Goal: Use online tool/utility: Utilize a website feature to perform a specific function

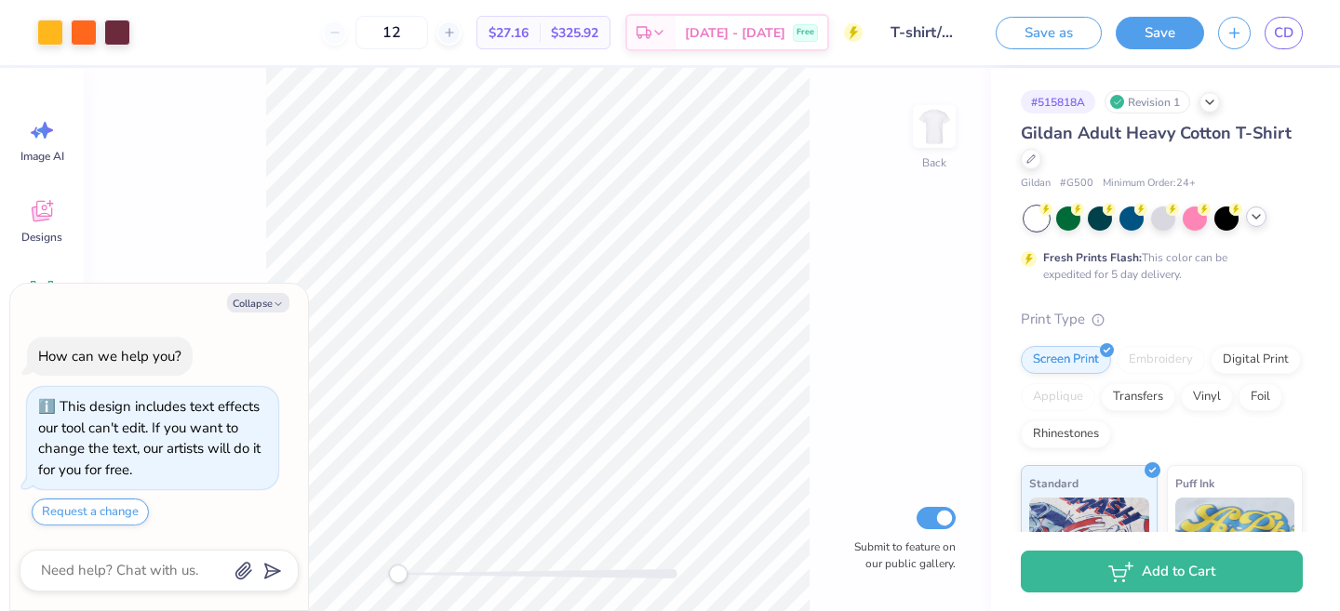
click at [1259, 219] on icon at bounding box center [1256, 216] width 15 height 15
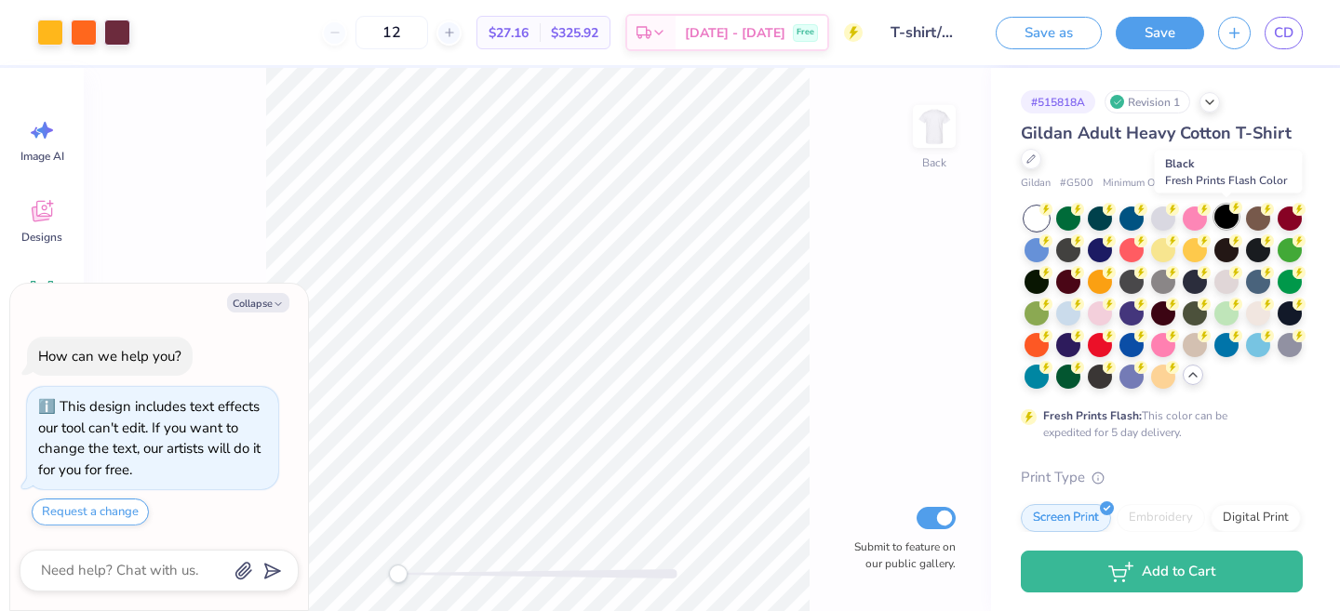
click at [1227, 217] on div at bounding box center [1226, 217] width 24 height 24
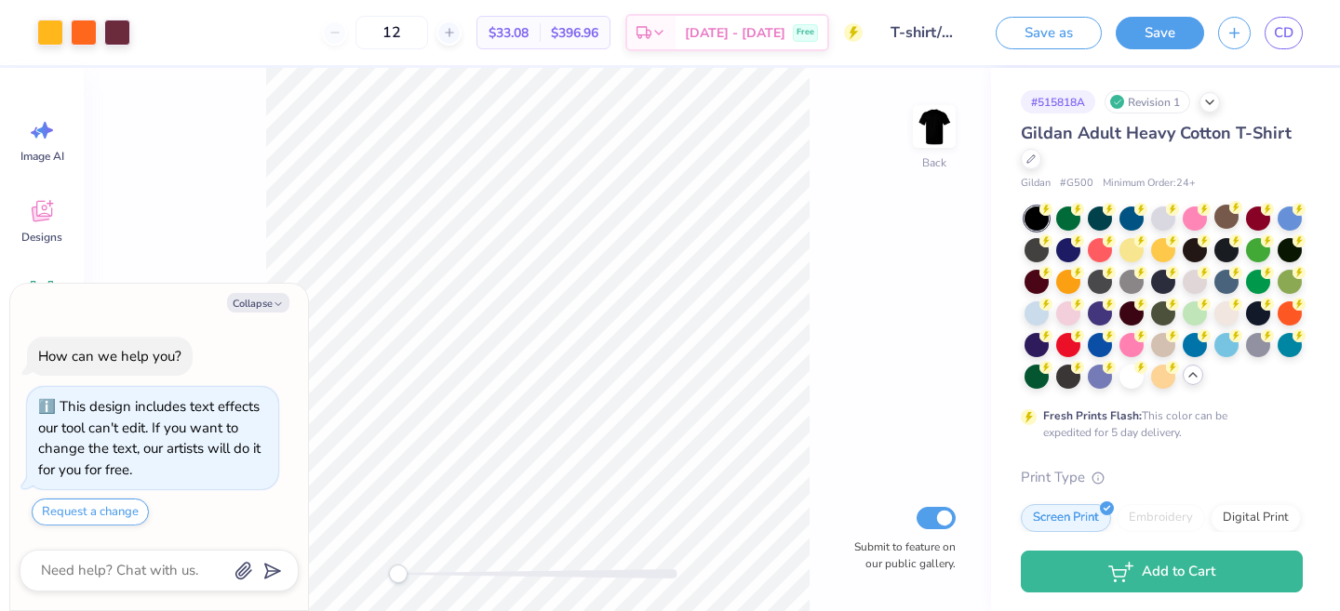
click at [1040, 219] on div at bounding box center [1037, 219] width 24 height 24
click at [1131, 385] on div at bounding box center [1132, 375] width 24 height 24
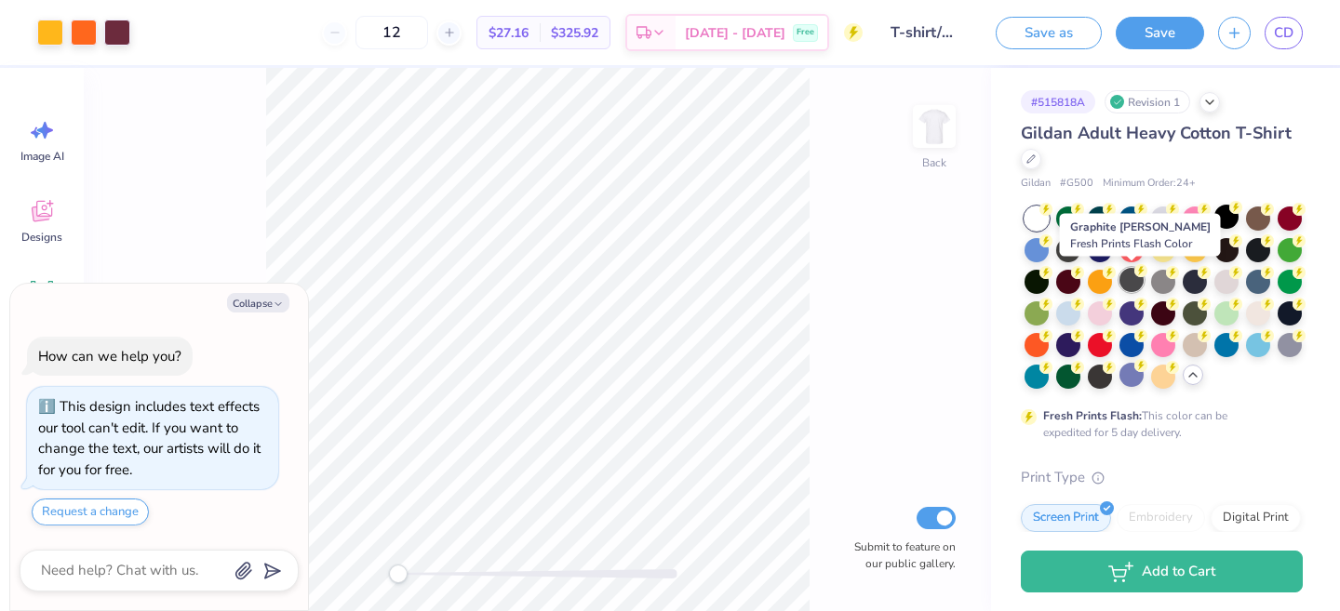
click at [1132, 275] on div at bounding box center [1132, 280] width 24 height 24
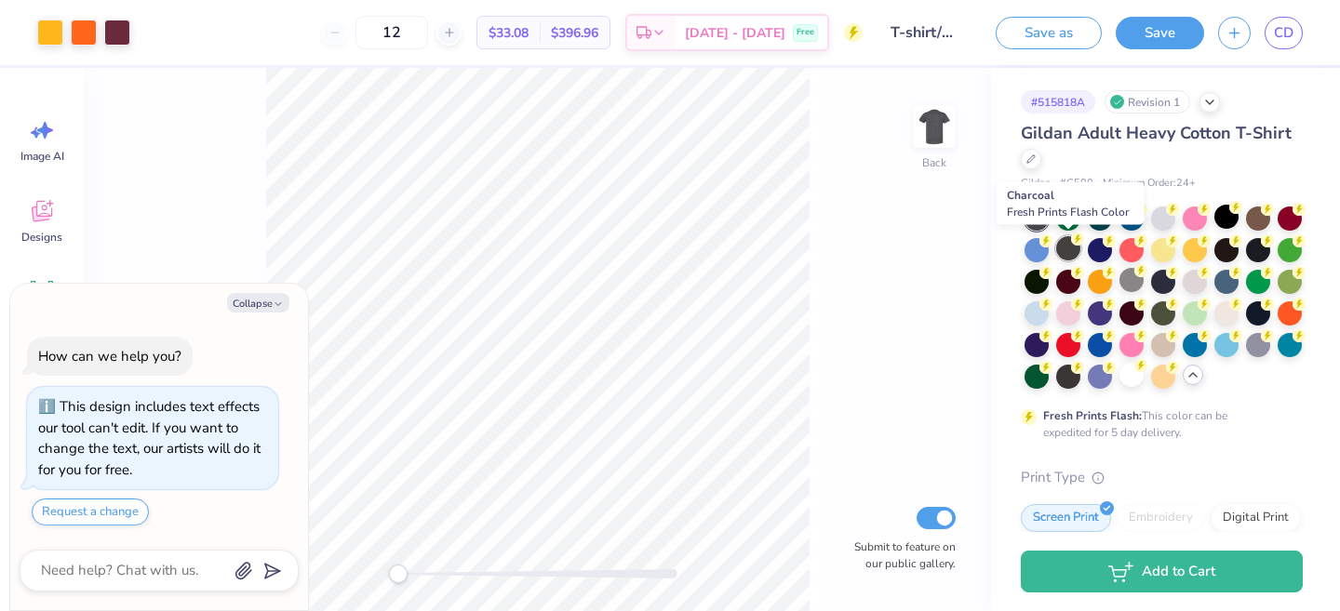
click at [1066, 248] on div at bounding box center [1068, 248] width 24 height 24
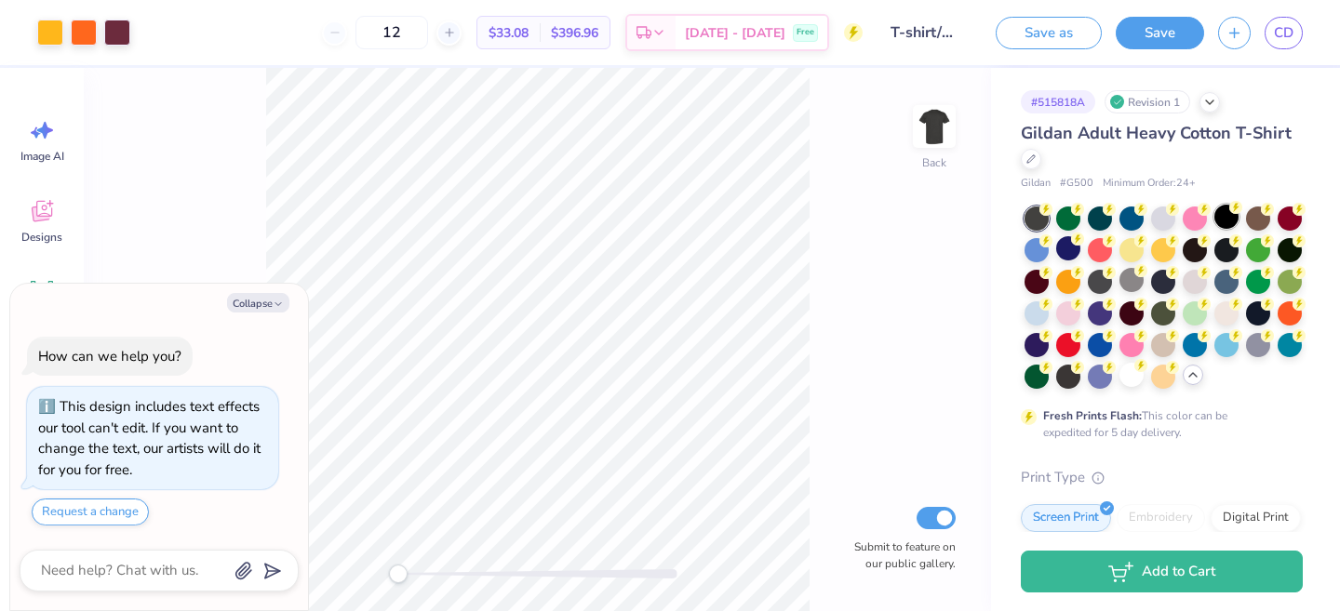
click at [1219, 209] on div at bounding box center [1226, 217] width 24 height 24
click at [1041, 253] on div at bounding box center [1037, 248] width 24 height 24
click at [1225, 222] on div at bounding box center [1226, 217] width 24 height 24
click at [1198, 250] on div at bounding box center [1195, 248] width 24 height 24
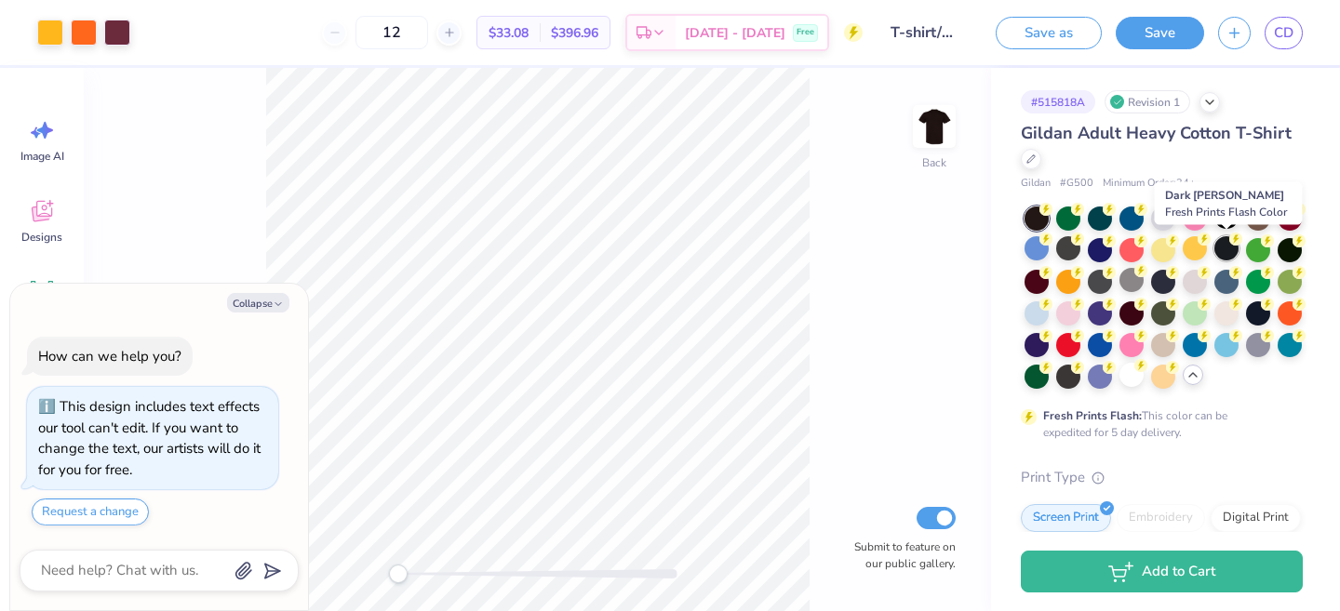
click at [1226, 258] on div at bounding box center [1226, 248] width 24 height 24
click at [1230, 249] on div at bounding box center [1226, 248] width 24 height 24
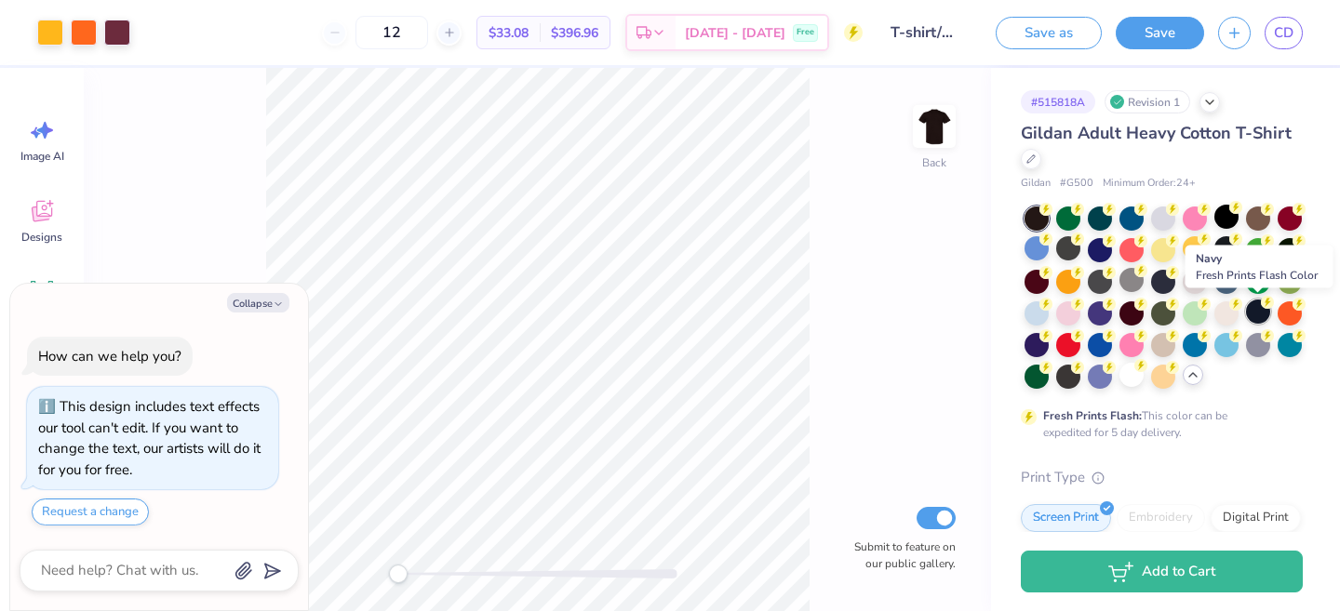
click at [1252, 319] on div at bounding box center [1258, 312] width 24 height 24
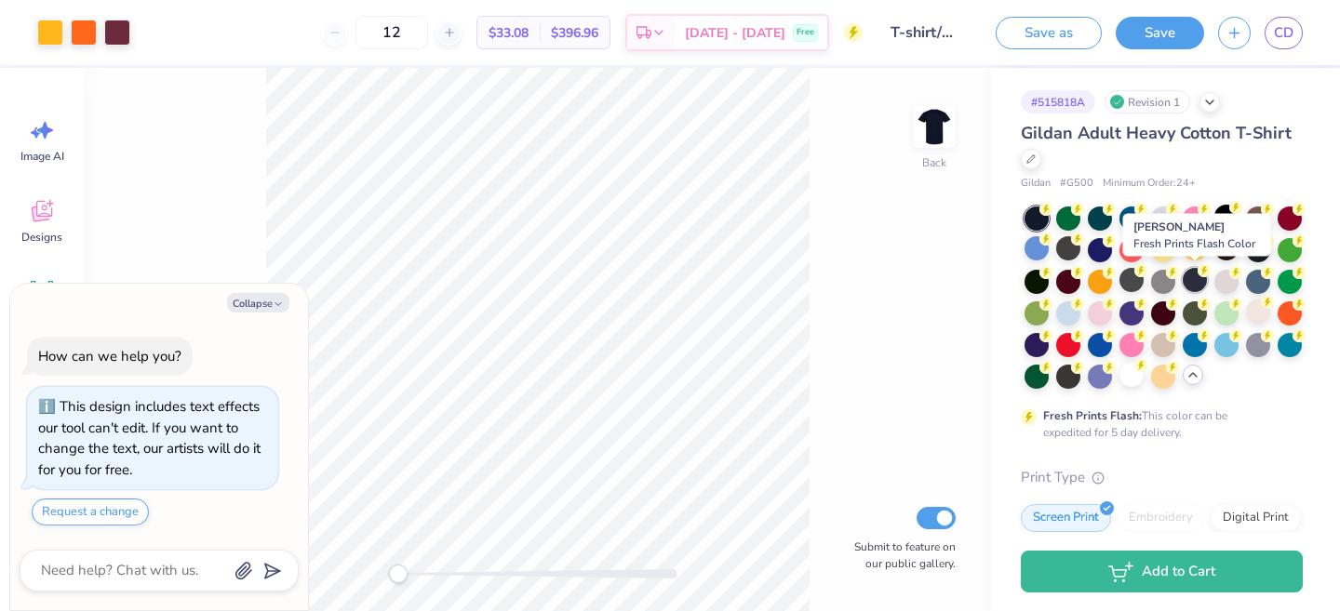
click at [1193, 280] on div at bounding box center [1195, 280] width 24 height 24
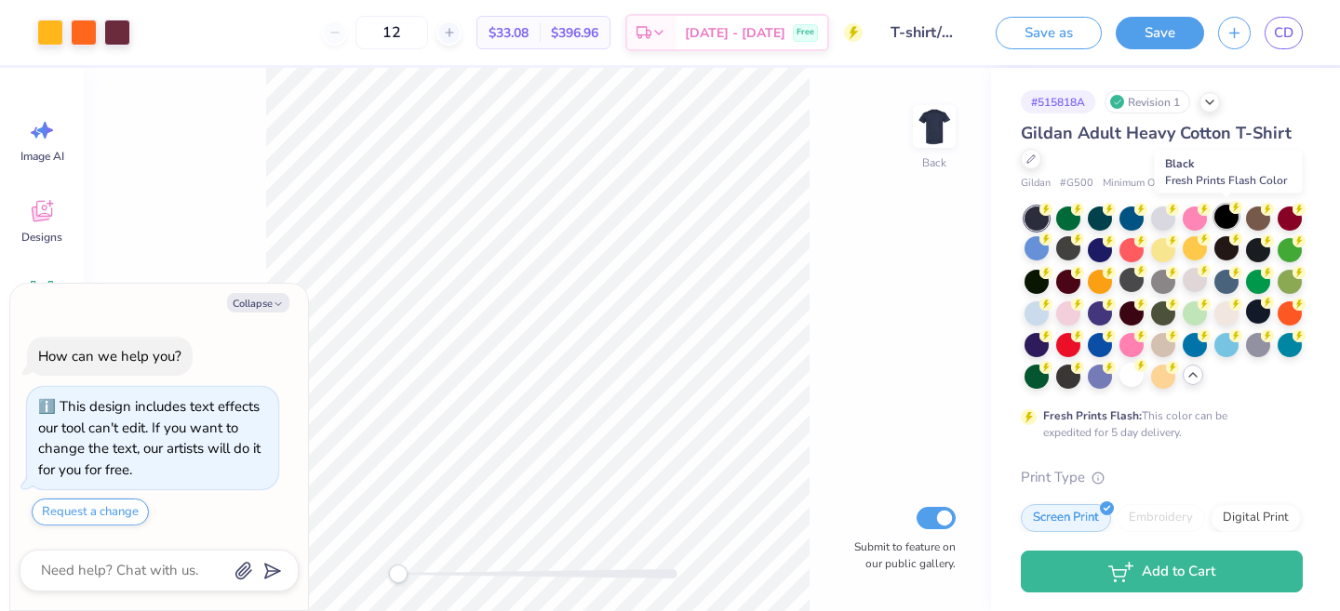
click at [1226, 222] on div at bounding box center [1226, 217] width 24 height 24
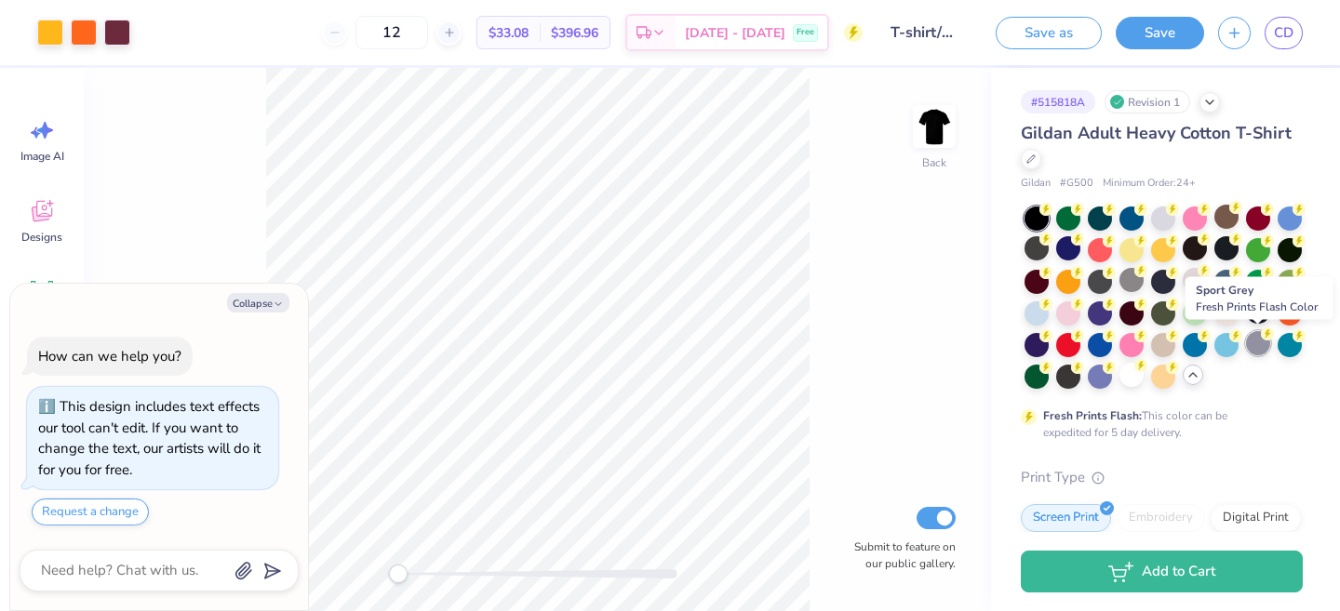
click at [1256, 347] on div at bounding box center [1258, 343] width 24 height 24
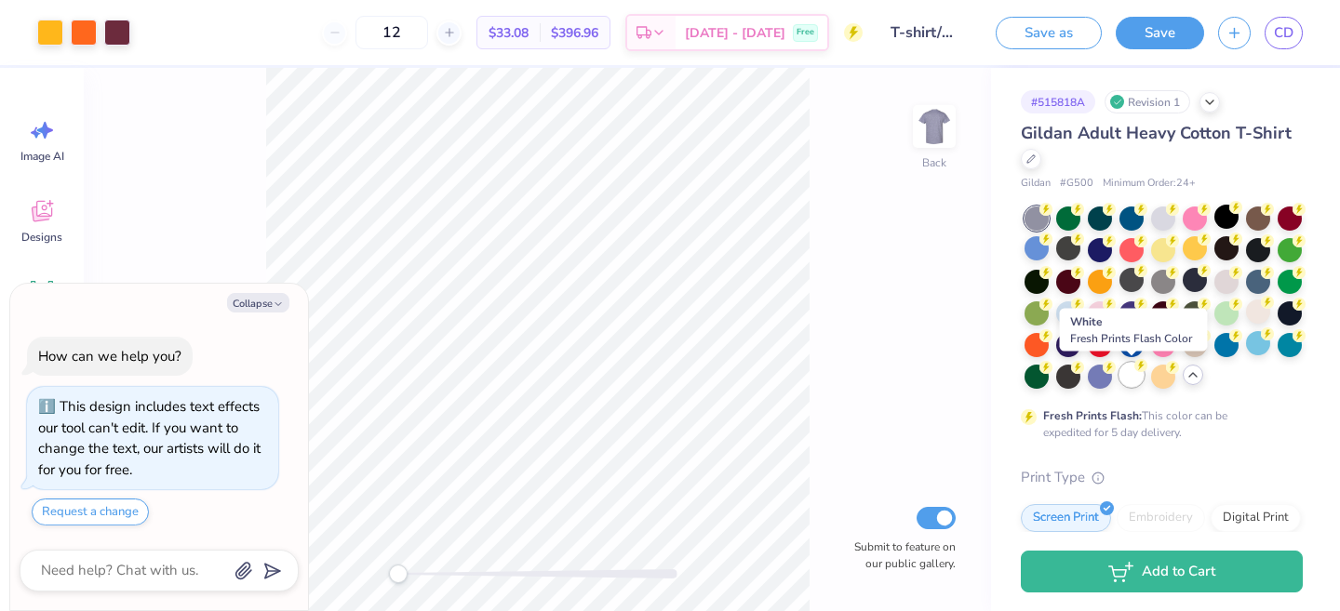
click at [1126, 379] on div at bounding box center [1132, 375] width 24 height 24
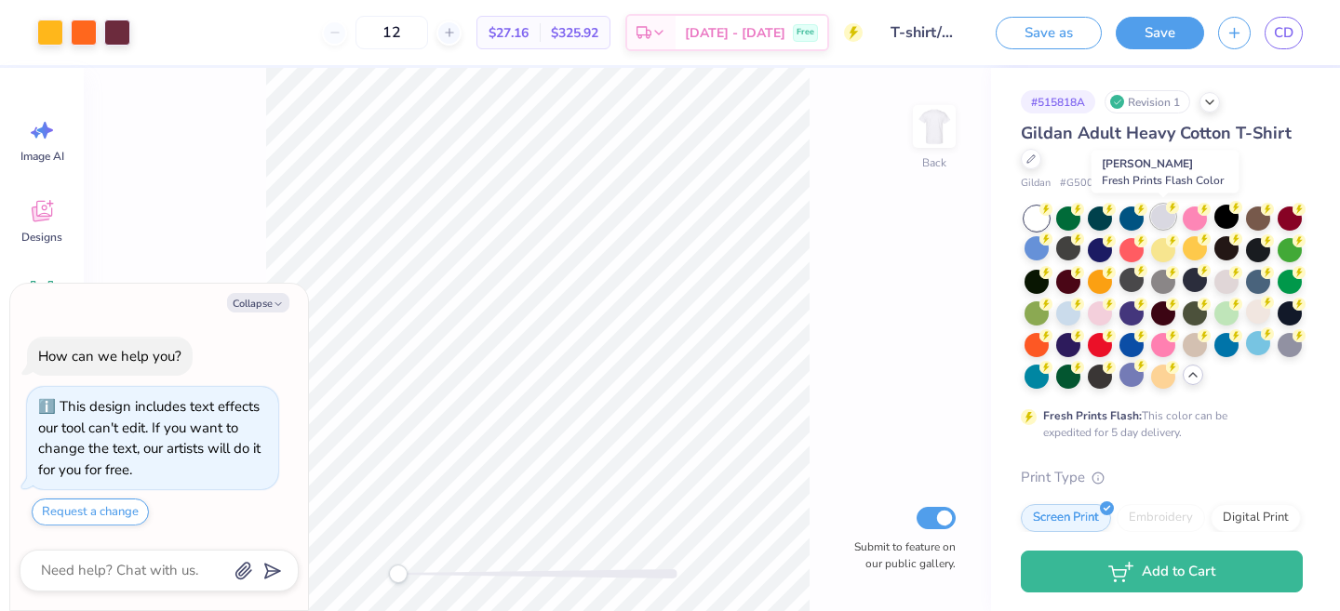
click at [1155, 228] on div at bounding box center [1163, 217] width 24 height 24
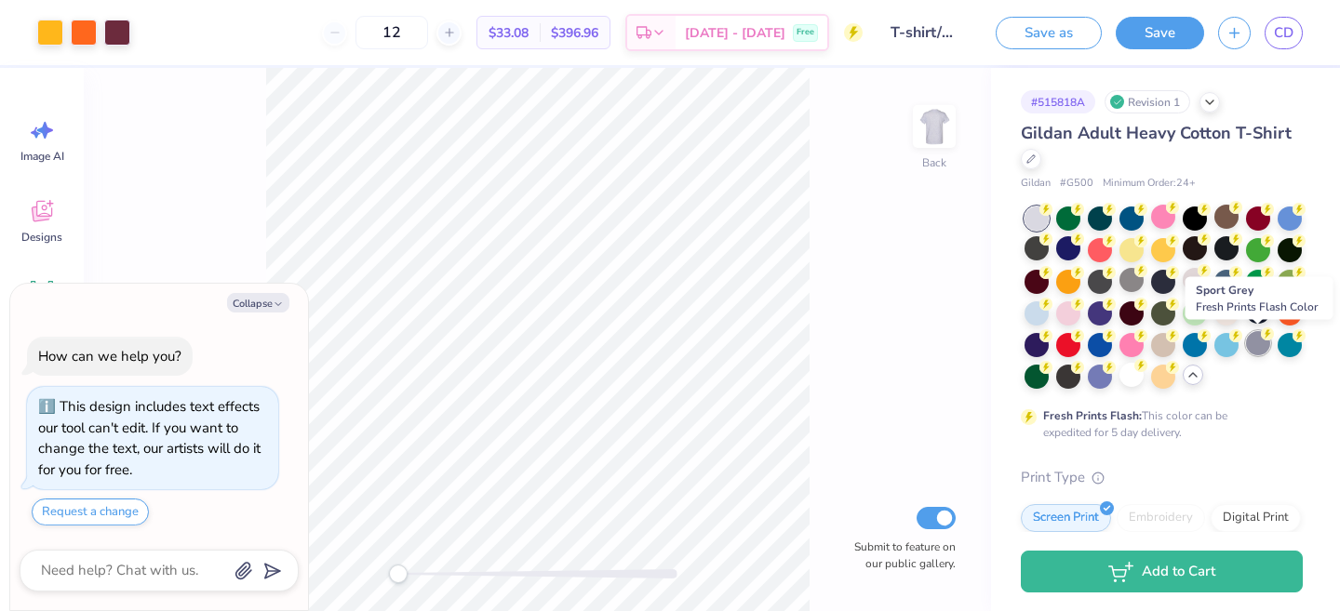
click at [1261, 354] on div at bounding box center [1258, 343] width 24 height 24
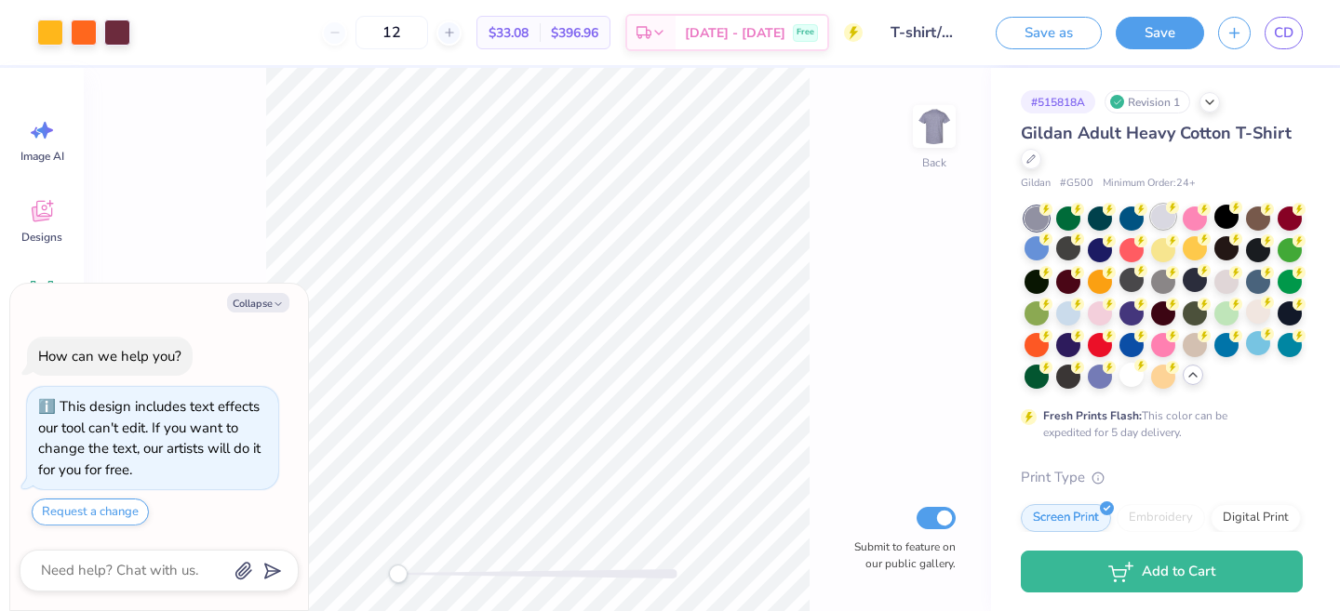
click at [1125, 376] on div at bounding box center [1132, 375] width 24 height 24
click at [1269, 35] on link "CD" at bounding box center [1284, 33] width 38 height 33
type textarea "x"
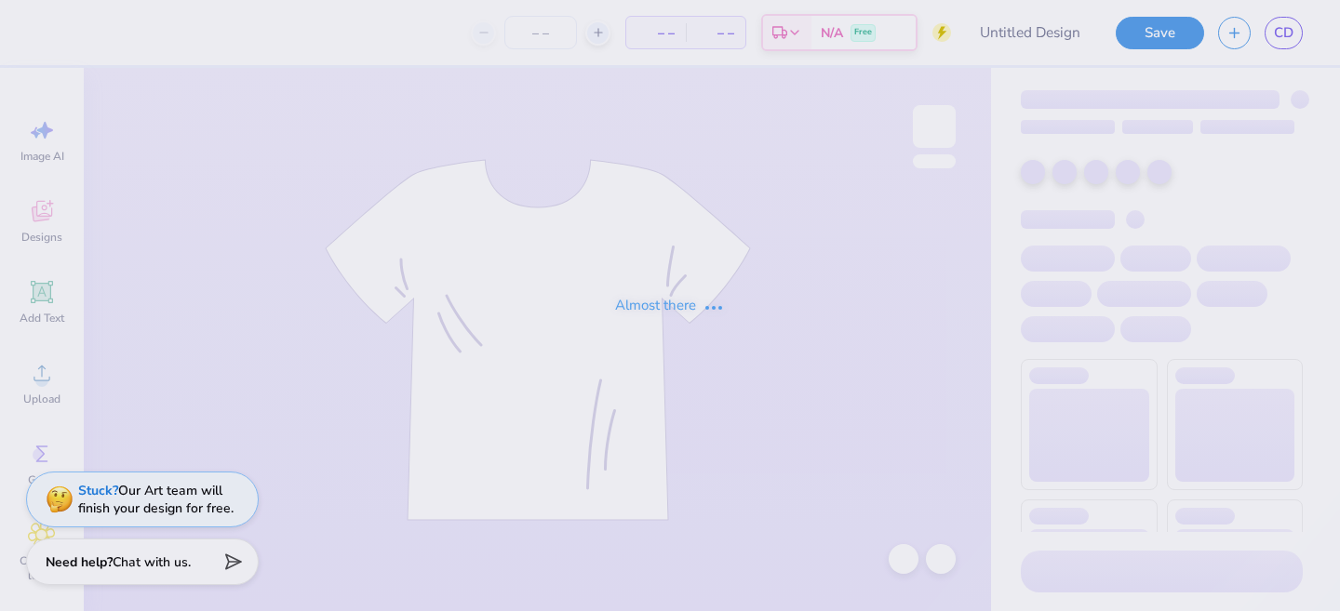
type input "Hoodies/Crewneck Design"
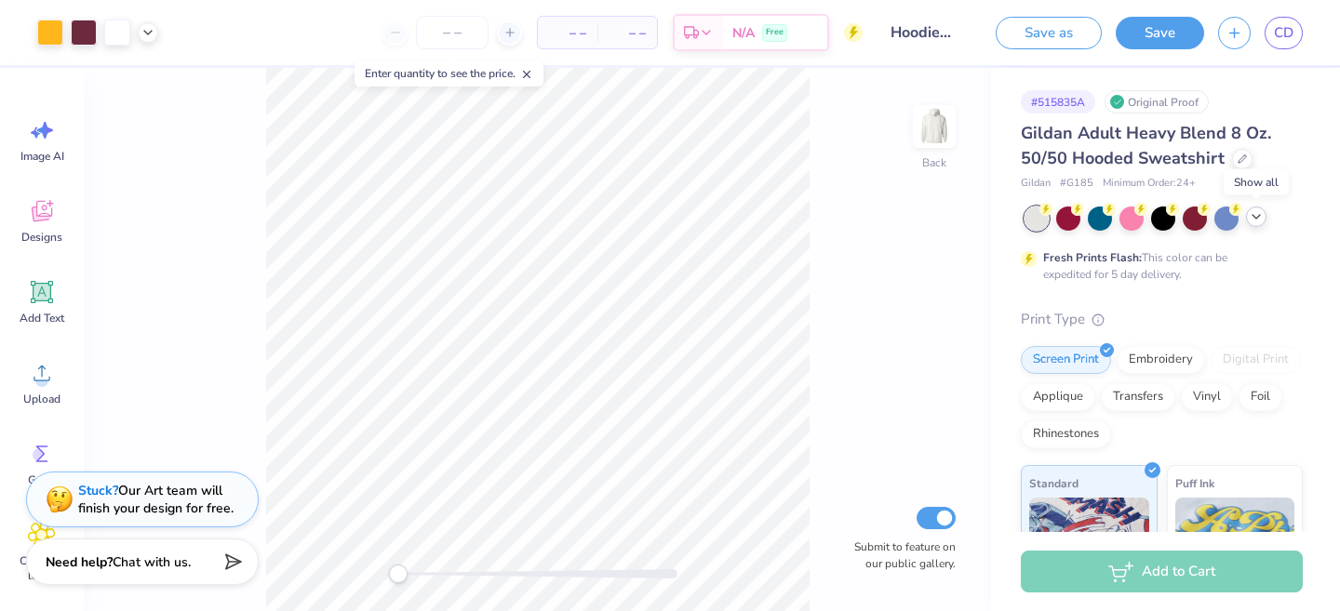
click at [1259, 220] on icon at bounding box center [1256, 216] width 15 height 15
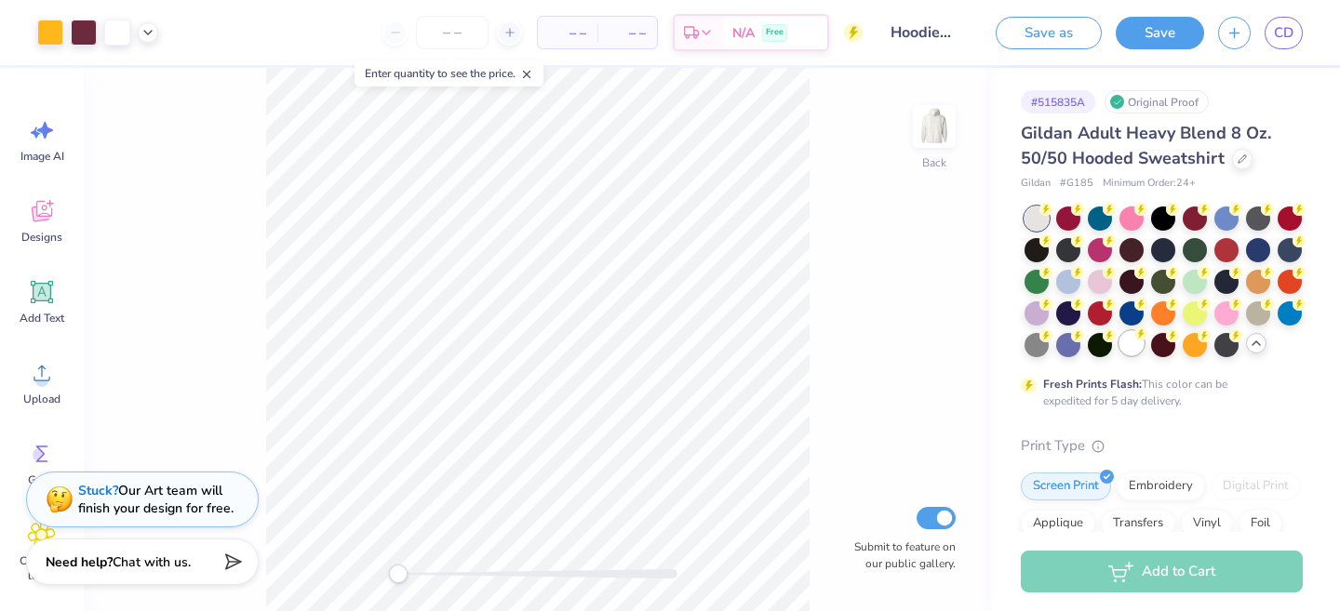
click at [1136, 350] on div at bounding box center [1132, 343] width 24 height 24
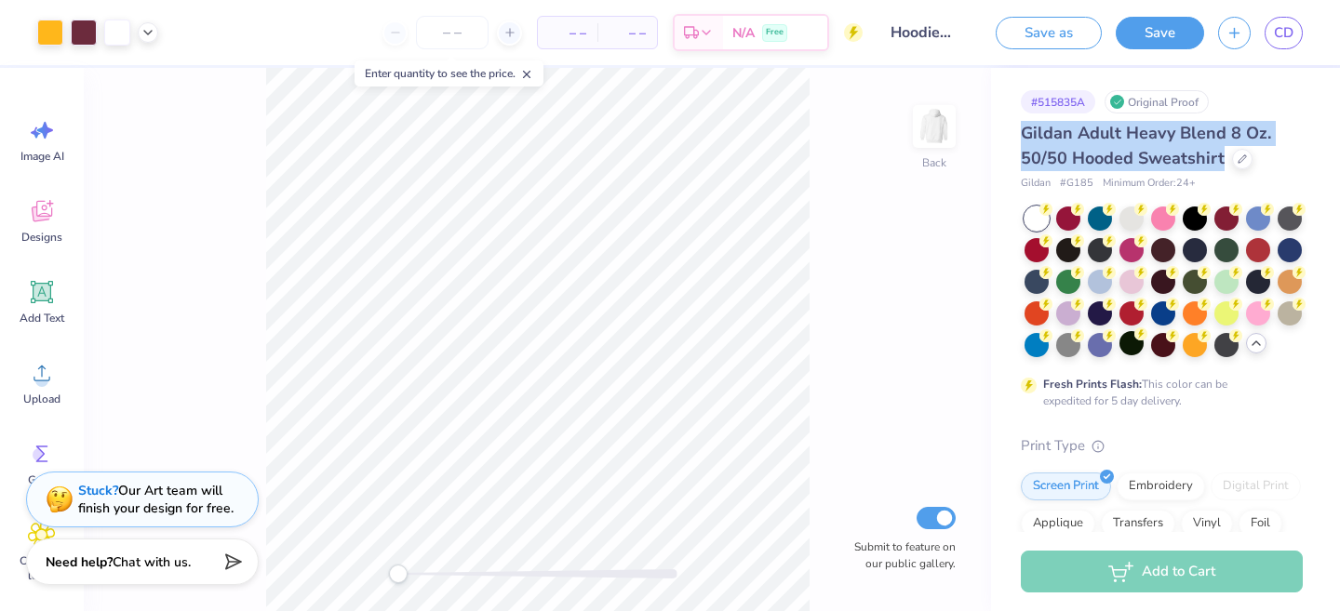
drag, startPoint x: 1021, startPoint y: 132, endPoint x: 1219, endPoint y: 152, distance: 199.2
click at [1219, 152] on span "Gildan Adult Heavy Blend 8 Oz. 50/50 Hooded Sweatshirt" at bounding box center [1146, 145] width 250 height 47
copy span "Gildan Adult Heavy Blend 8 Oz. 50/50 Hooded Sweatshirt"
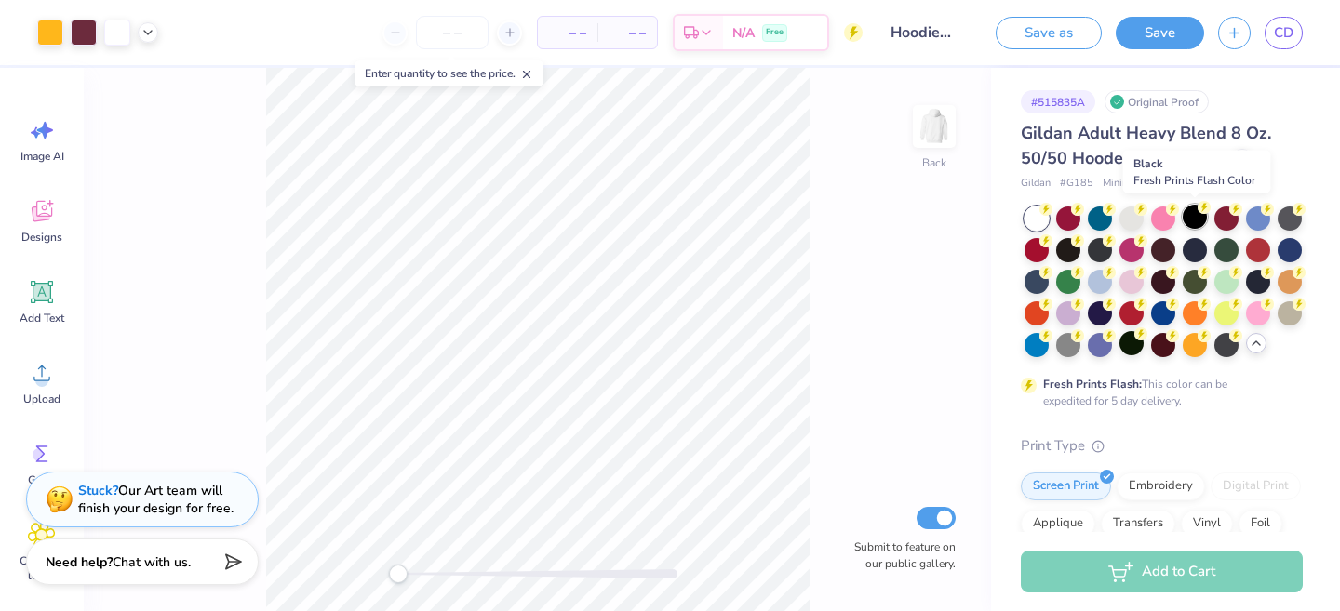
click at [1189, 216] on div at bounding box center [1195, 217] width 24 height 24
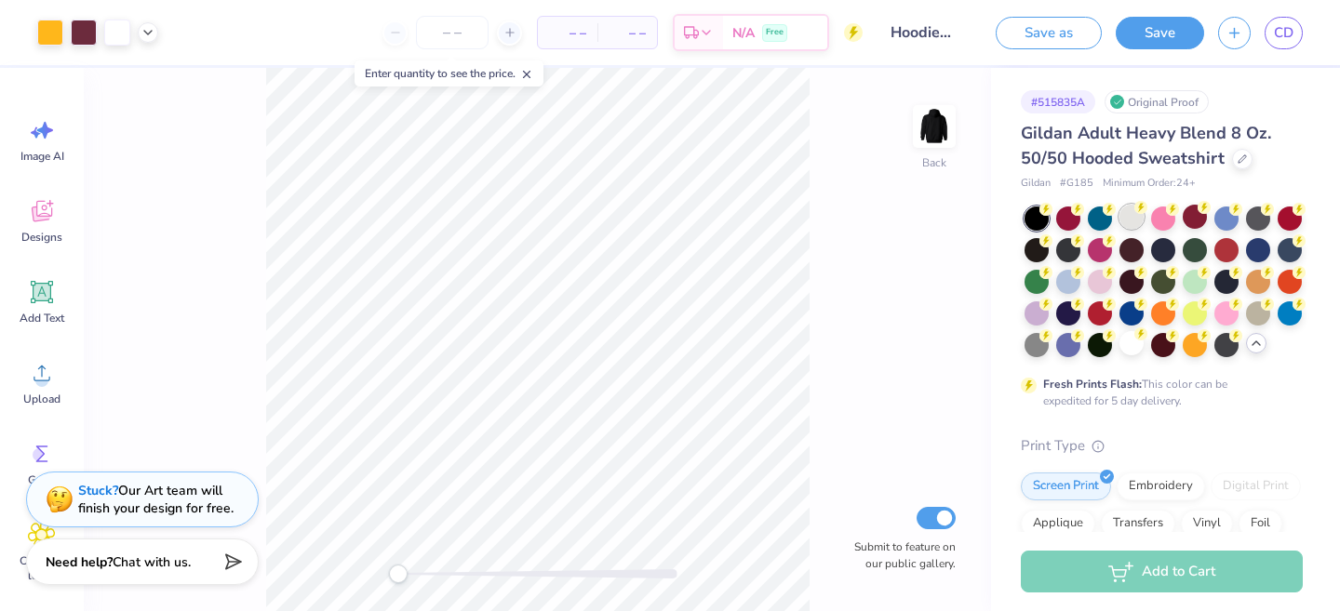
click at [1124, 216] on div at bounding box center [1132, 217] width 24 height 24
click at [1167, 345] on div at bounding box center [1163, 343] width 24 height 24
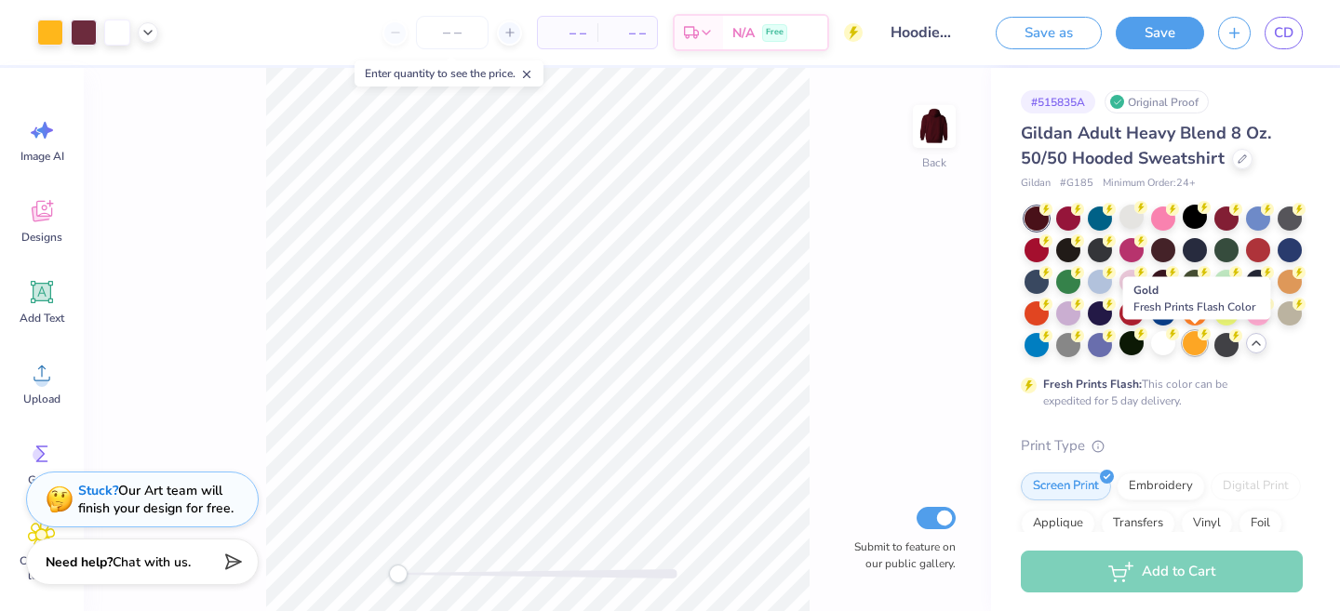
click at [1195, 348] on div at bounding box center [1195, 343] width 24 height 24
click at [1198, 348] on div at bounding box center [1195, 343] width 24 height 24
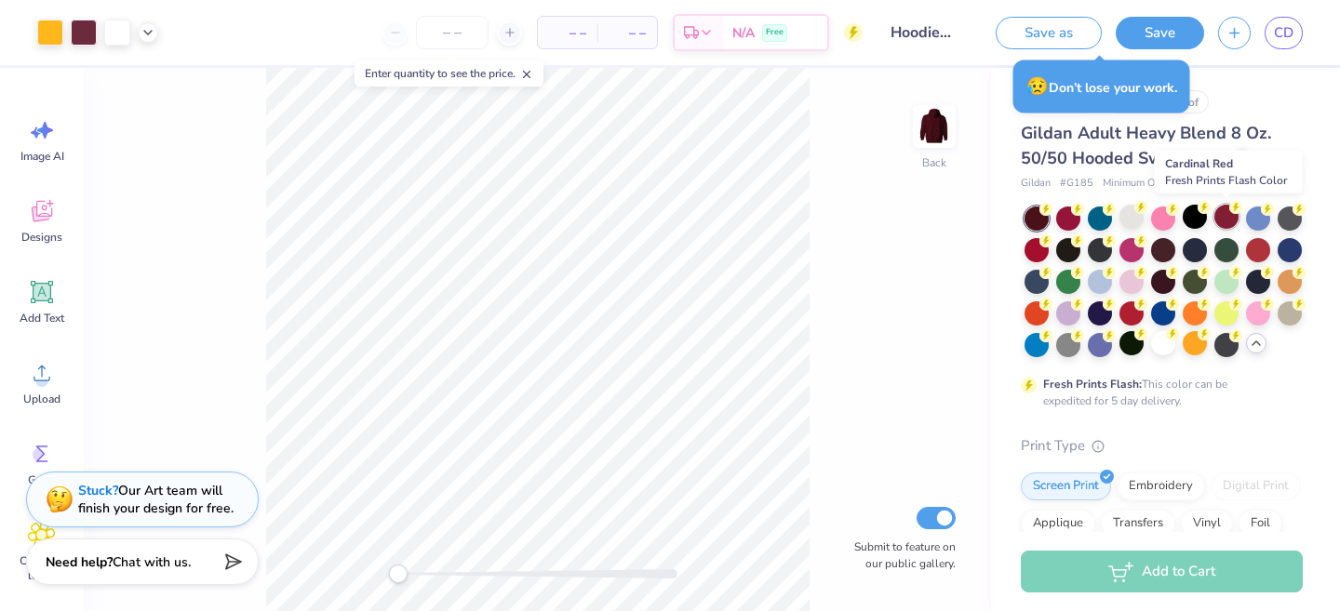
click at [1227, 219] on div at bounding box center [1226, 217] width 24 height 24
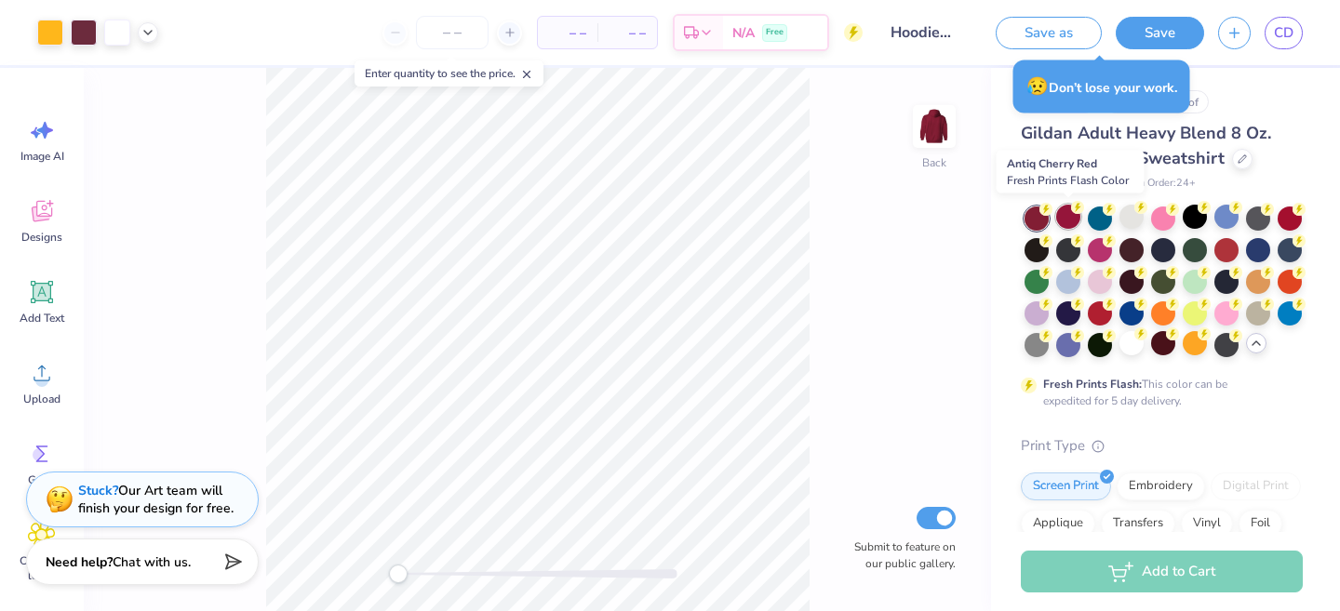
click at [1068, 218] on div at bounding box center [1068, 217] width 24 height 24
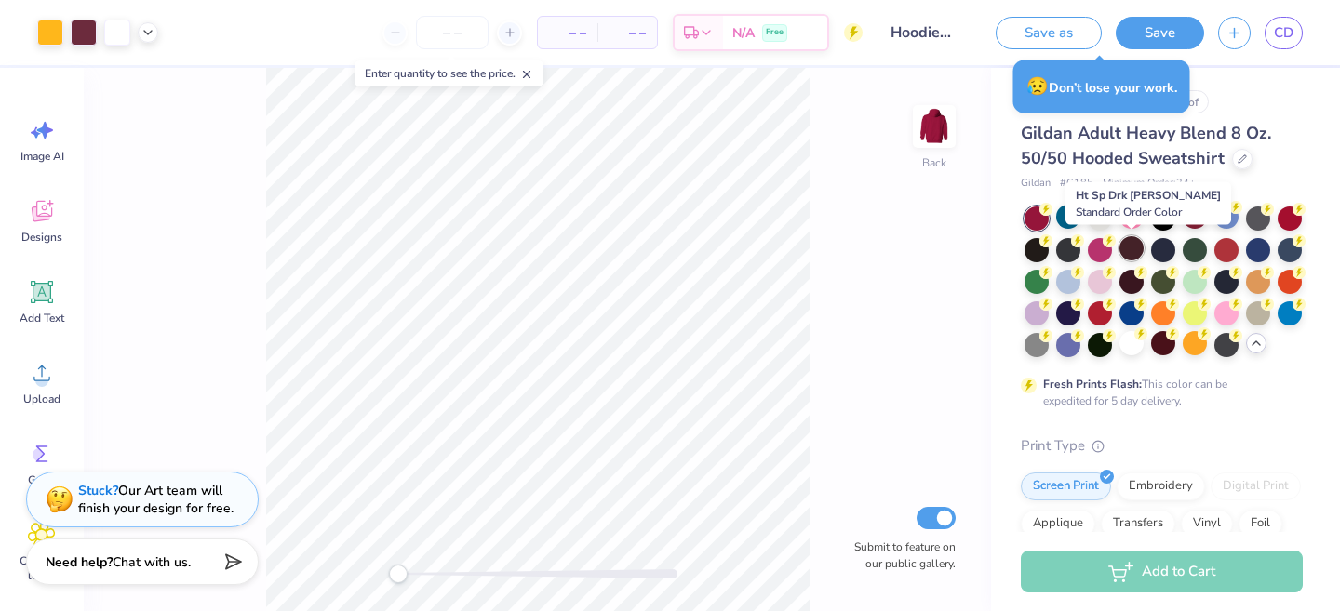
click at [1133, 254] on div at bounding box center [1132, 248] width 24 height 24
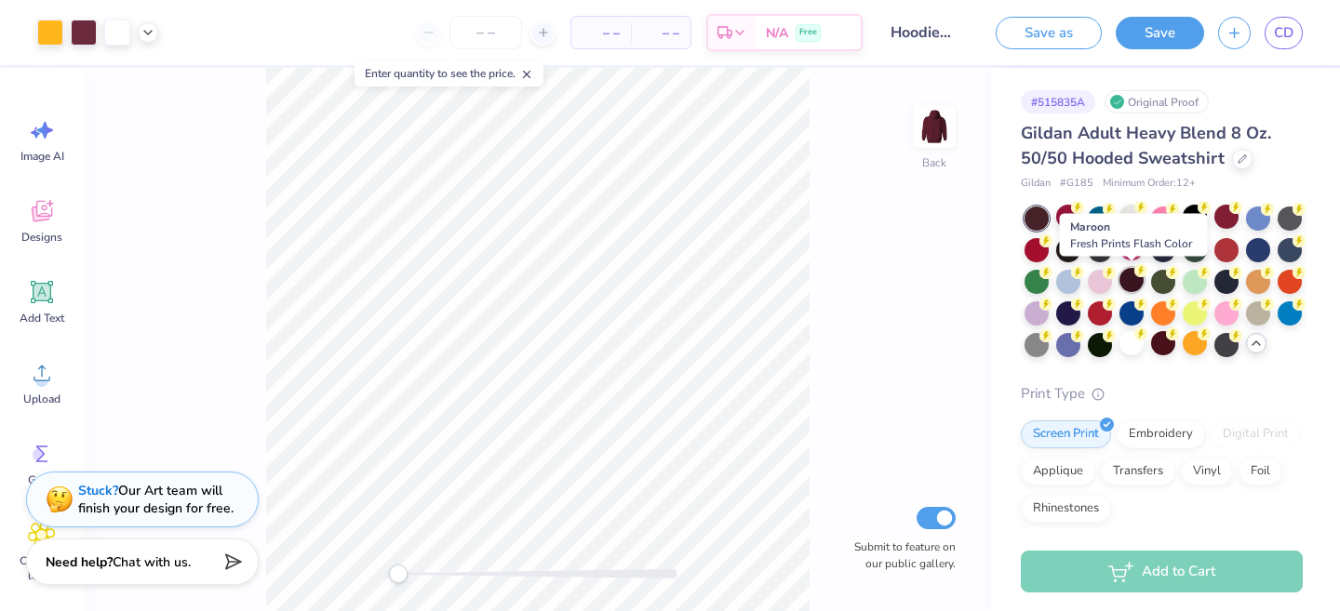
click at [1133, 285] on div at bounding box center [1132, 280] width 24 height 24
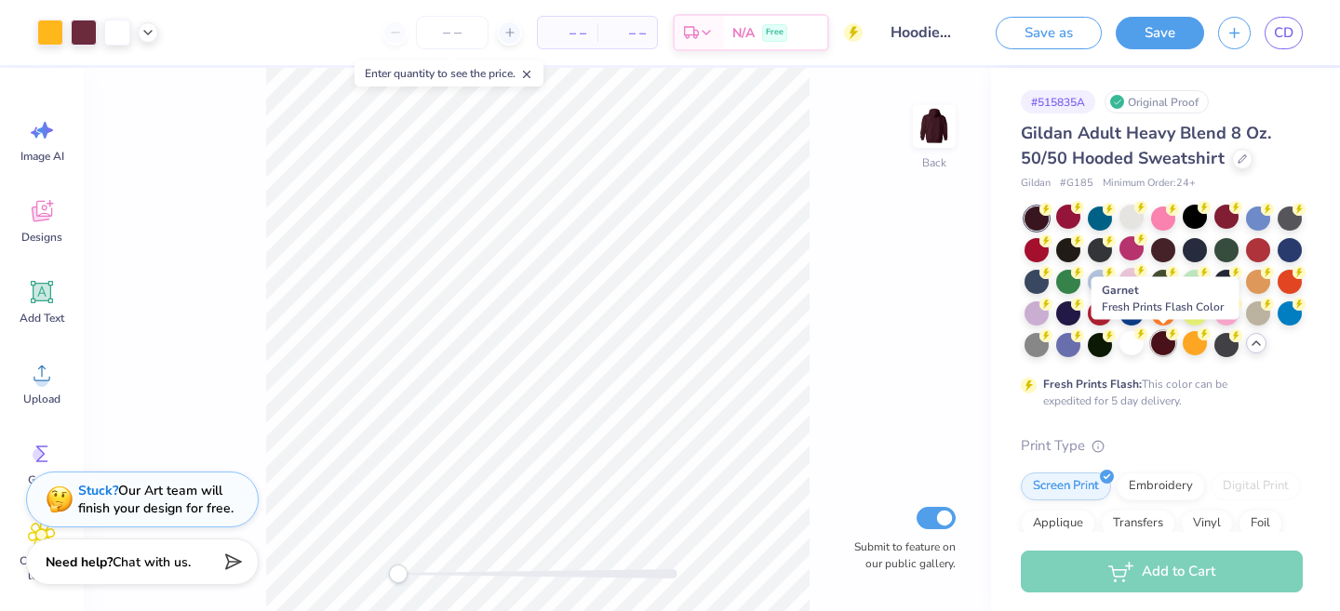
click at [1156, 340] on div at bounding box center [1163, 343] width 24 height 24
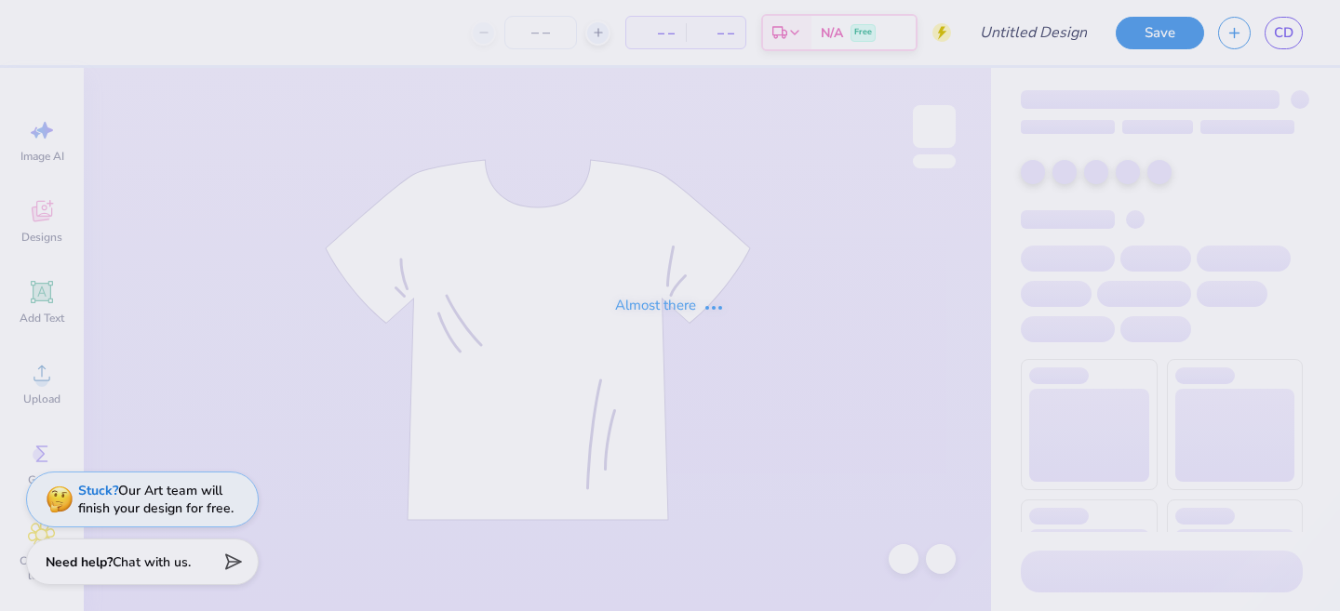
type input "Sweatpants/Sweatshorts Design"
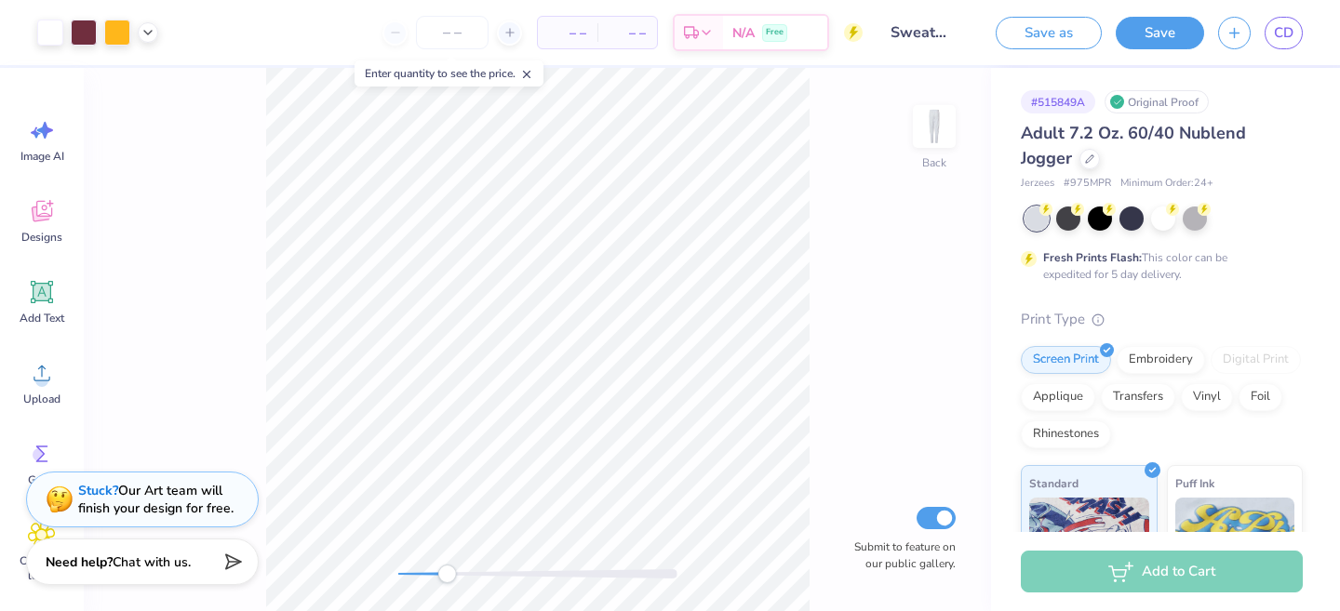
drag, startPoint x: 400, startPoint y: 580, endPoint x: 447, endPoint y: 576, distance: 46.7
click at [447, 576] on div "Accessibility label" at bounding box center [446, 574] width 19 height 19
click at [1161, 221] on div at bounding box center [1163, 217] width 24 height 24
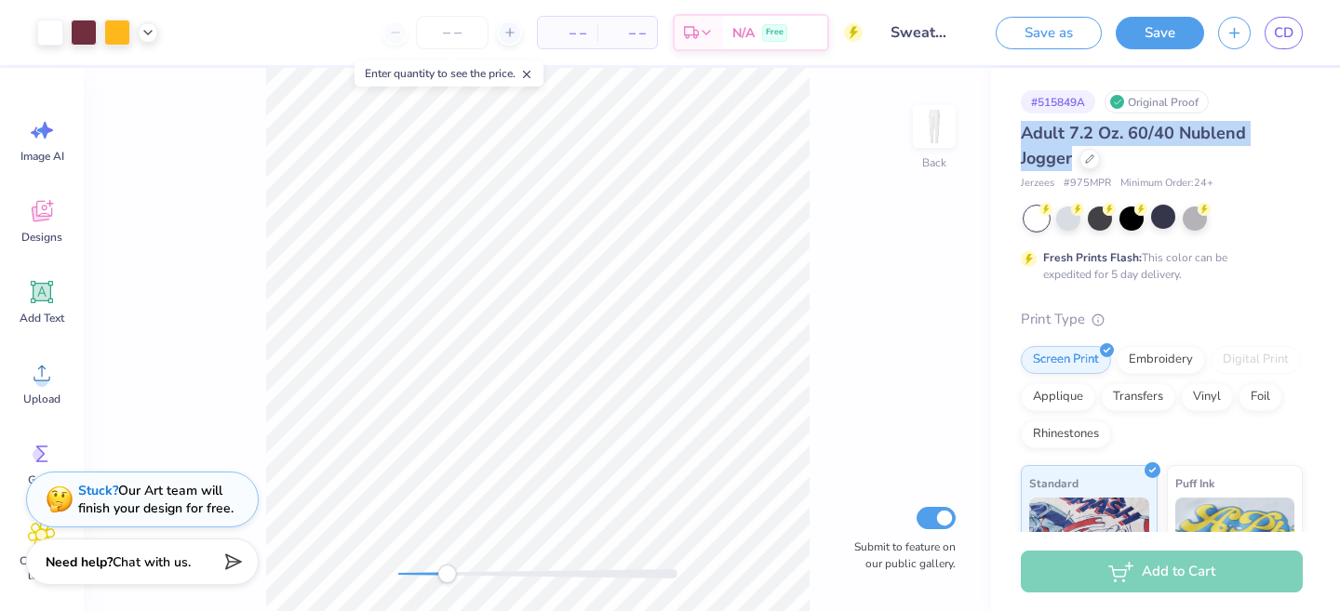
drag, startPoint x: 1071, startPoint y: 157, endPoint x: 1014, endPoint y: 130, distance: 62.9
click at [1014, 130] on div "# 515849A Original Proof Adult 7.2 Oz. 60/40 Nublend Jogger Jerzees # 975MPR Mi…" at bounding box center [1165, 477] width 349 height 818
copy span "Adult 7.2 Oz. 60/40 Nublend Jogger"
click at [1135, 229] on div at bounding box center [1132, 219] width 24 height 24
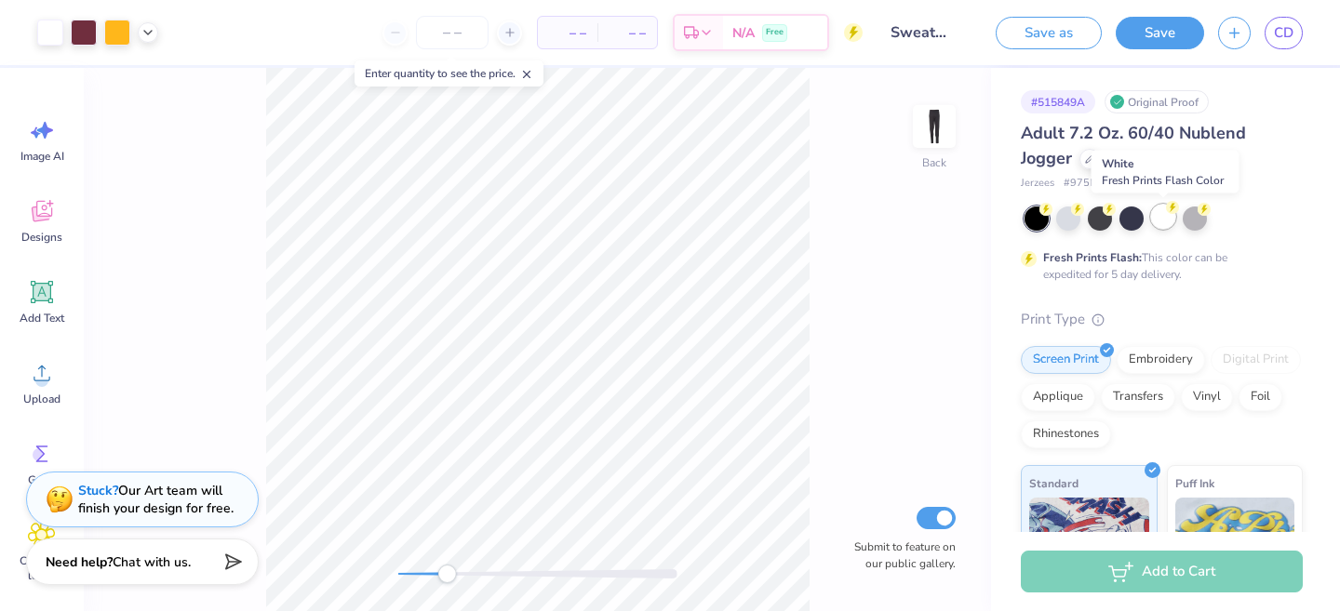
click at [1160, 219] on div at bounding box center [1163, 217] width 24 height 24
click at [1199, 224] on div at bounding box center [1195, 217] width 24 height 24
click at [1064, 216] on div at bounding box center [1068, 217] width 24 height 24
click at [1160, 223] on div at bounding box center [1163, 217] width 24 height 24
click at [1093, 219] on div at bounding box center [1100, 217] width 24 height 24
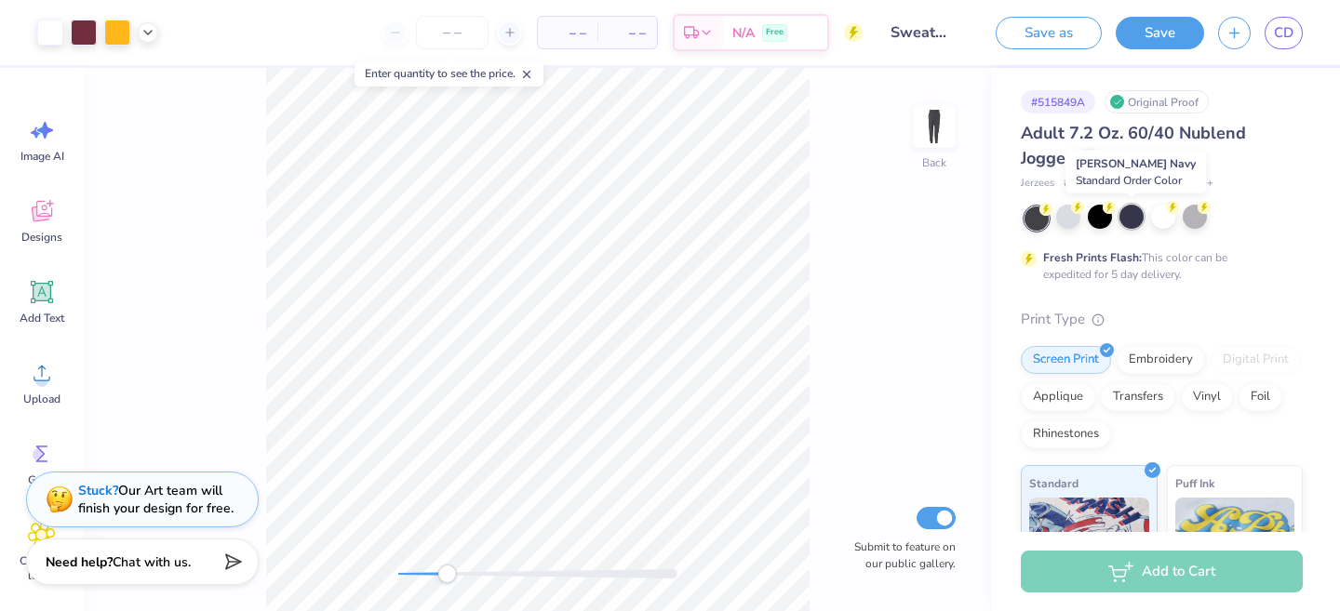
click at [1130, 218] on div at bounding box center [1132, 217] width 24 height 24
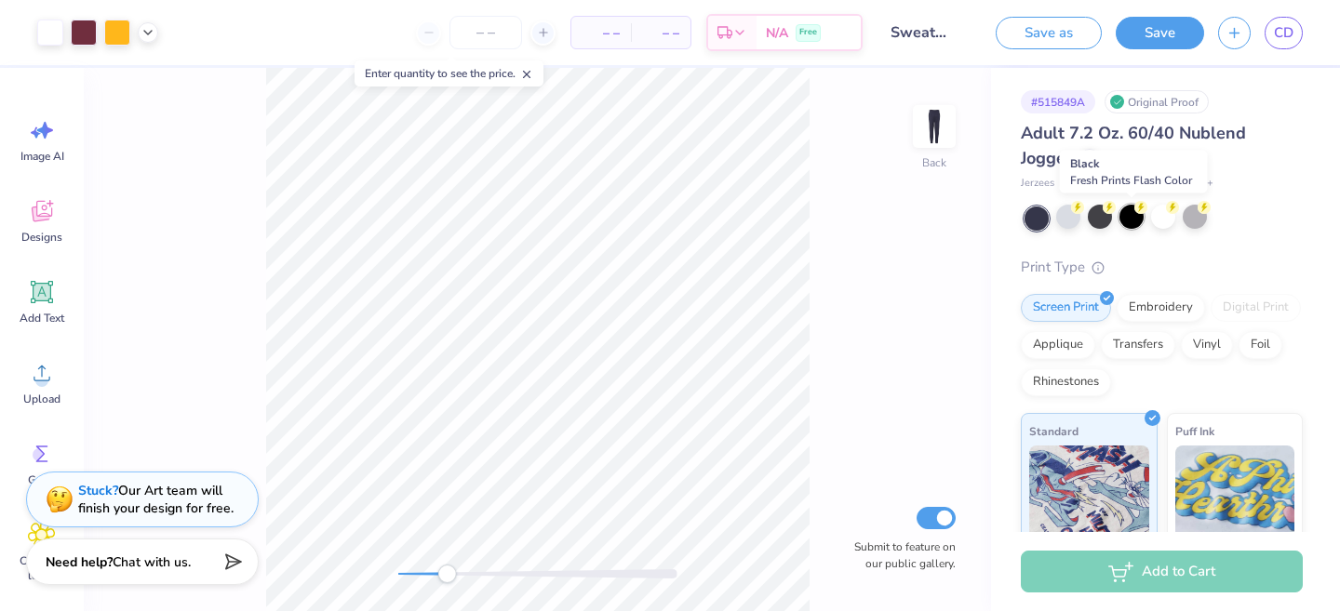
click at [1126, 218] on div at bounding box center [1132, 217] width 24 height 24
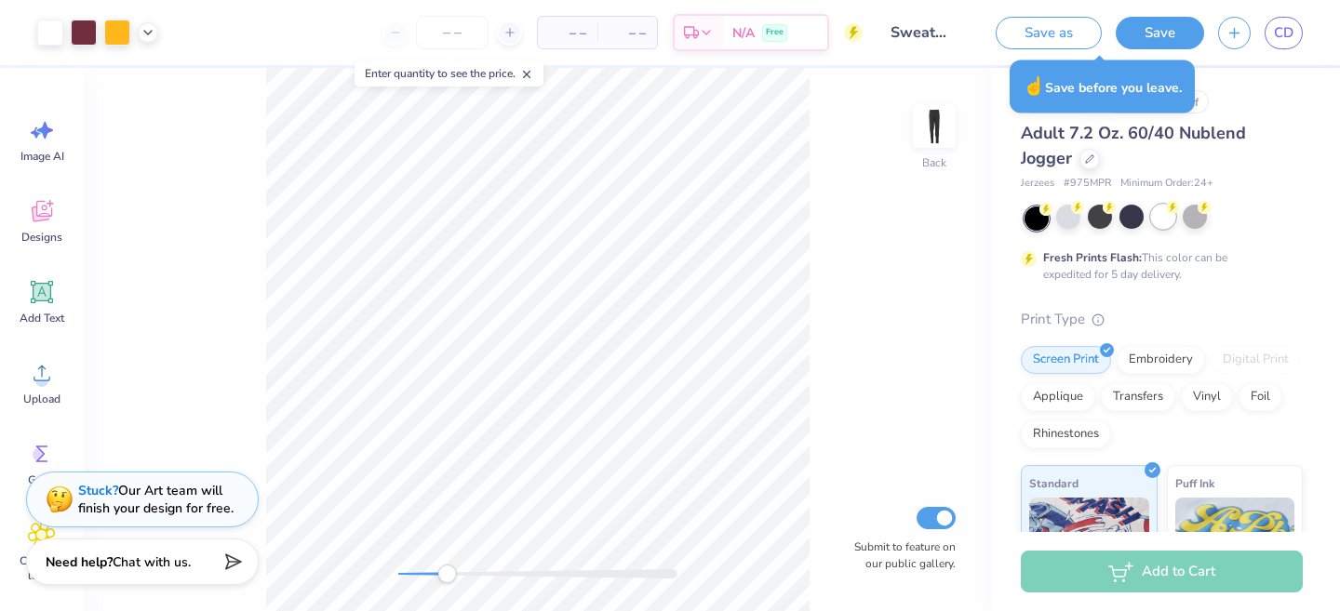
click at [1160, 223] on div at bounding box center [1163, 217] width 24 height 24
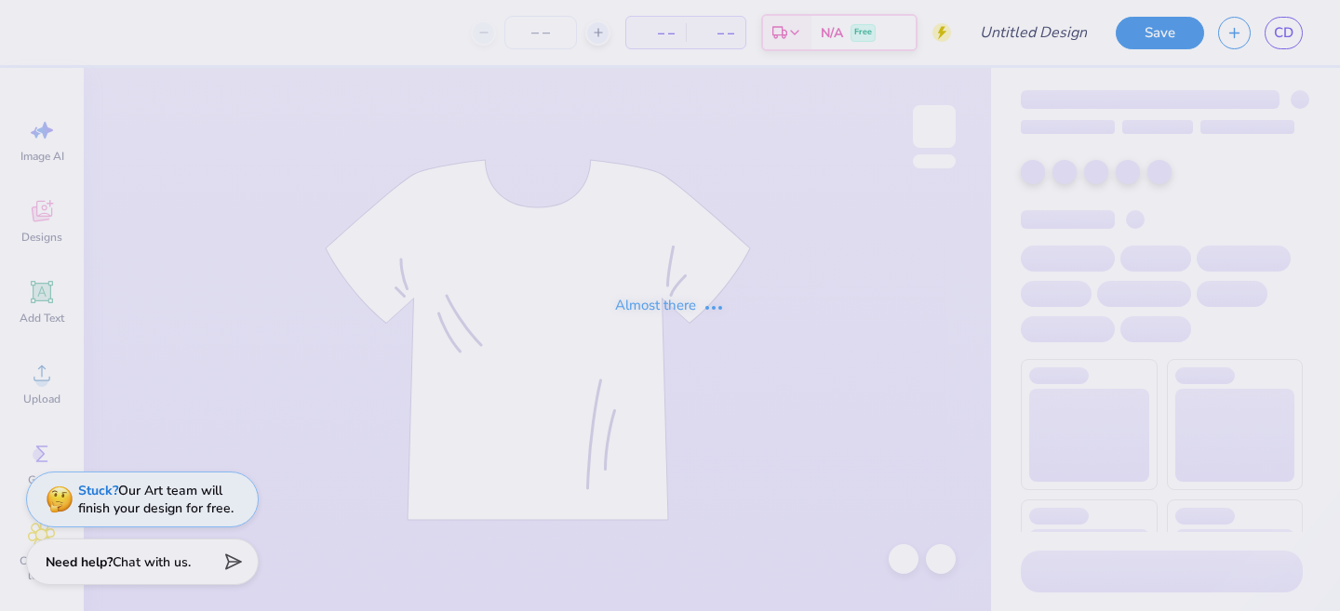
type input "Hat/Beanie Design"
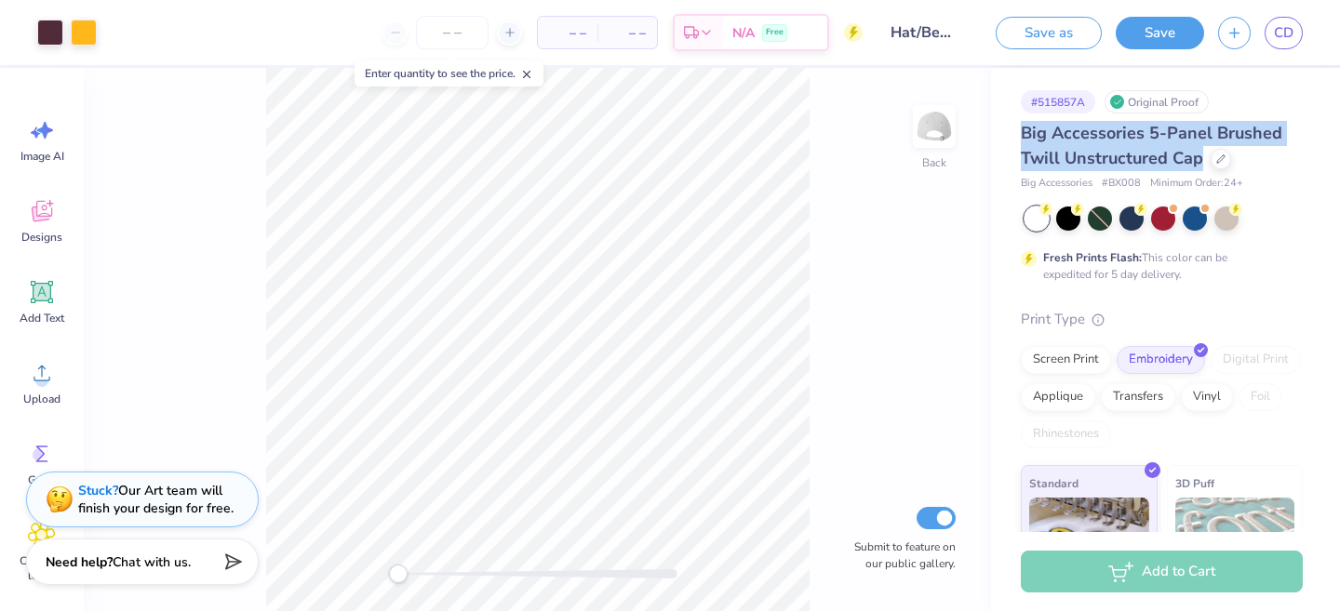
drag, startPoint x: 1019, startPoint y: 137, endPoint x: 1200, endPoint y: 157, distance: 181.7
click at [1200, 157] on div "# 515857A Original Proof Big Accessories 5-Panel Brushed Twill Unstructured Cap…" at bounding box center [1165, 405] width 349 height 675
copy span "Big Accessories 5-Panel Brushed Twill Unstructured Cap"
